Goal: Entertainment & Leisure: Consume media (video, audio)

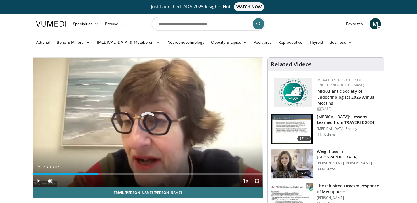
drag, startPoint x: 89, startPoint y: 174, endPoint x: 179, endPoint y: 179, distance: 89.3
click at [179, 179] on div "Current Time 5:34 / Duration 18:47 Play Skip Backward Skip Forward Mute Loaded …" at bounding box center [148, 180] width 230 height 11
drag, startPoint x: 179, startPoint y: 173, endPoint x: 234, endPoint y: 176, distance: 54.6
click at [234, 176] on div "Current Time 12:54 / Duration 18:47 Play Skip Backward Skip Forward Mute Loaded…" at bounding box center [148, 180] width 230 height 11
drag, startPoint x: 234, startPoint y: 174, endPoint x: 86, endPoint y: 178, distance: 148.2
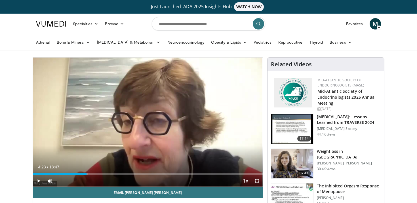
click at [86, 178] on div "Current Time 4:23 / Duration 18:47 Play Skip Backward Skip Forward Mute Loaded …" at bounding box center [148, 180] width 230 height 11
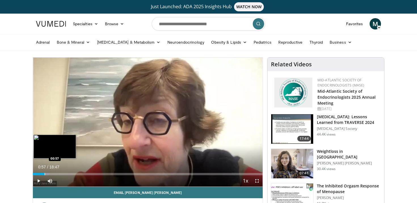
drag, startPoint x: 85, startPoint y: 174, endPoint x: 45, endPoint y: 172, distance: 40.3
click at [45, 172] on div "Loaded : 7.09% 00:57 00:57" at bounding box center [148, 172] width 230 height 5
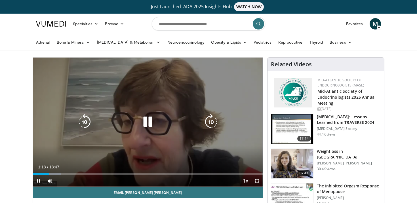
click at [119, 140] on div "10 seconds Tap to unmute" at bounding box center [148, 122] width 230 height 129
click at [149, 118] on icon "Video Player" at bounding box center [148, 122] width 16 height 16
click at [149, 123] on icon "Video Player" at bounding box center [148, 122] width 16 height 16
click at [145, 121] on icon "Video Player" at bounding box center [148, 122] width 16 height 16
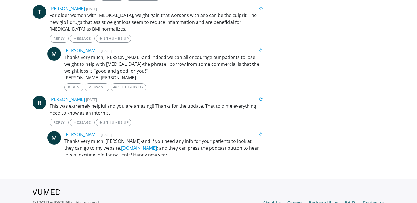
scroll to position [1755, 0]
